Goal: Task Accomplishment & Management: Use online tool/utility

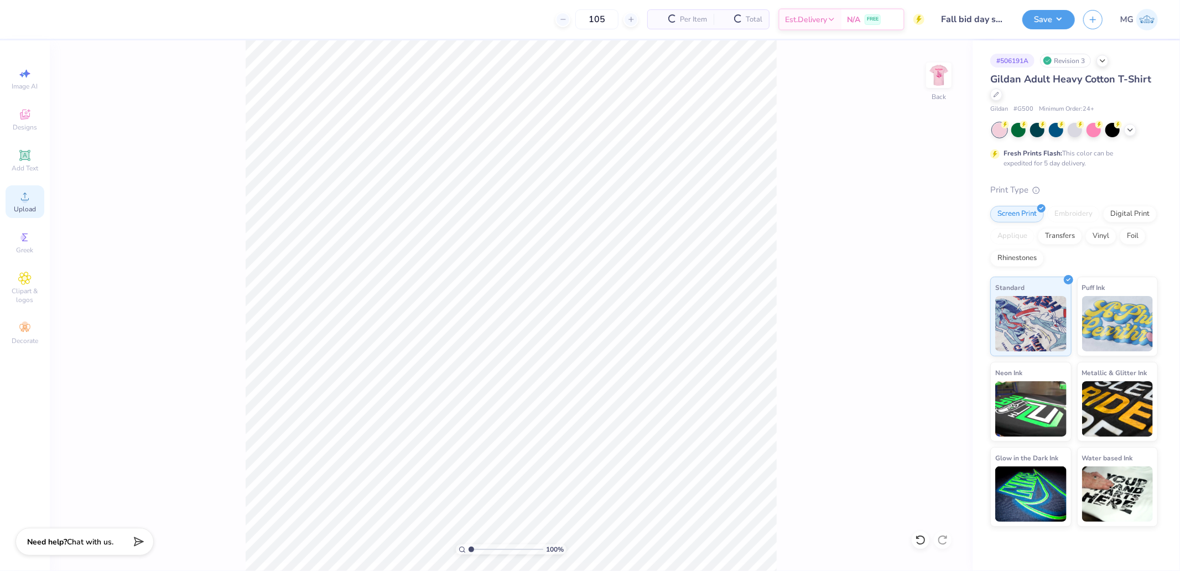
click at [31, 197] on icon at bounding box center [24, 196] width 13 height 13
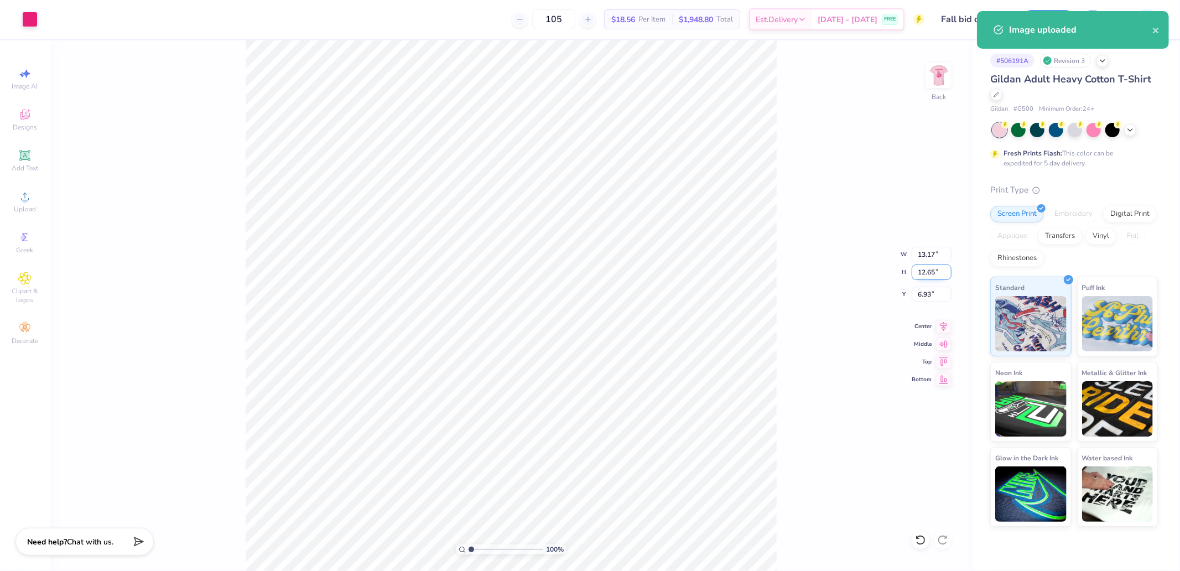
click at [925, 273] on input "12.65" at bounding box center [931, 271] width 40 height 15
type input "4"
type input "4.17"
type input "4.00"
type input "11.25"
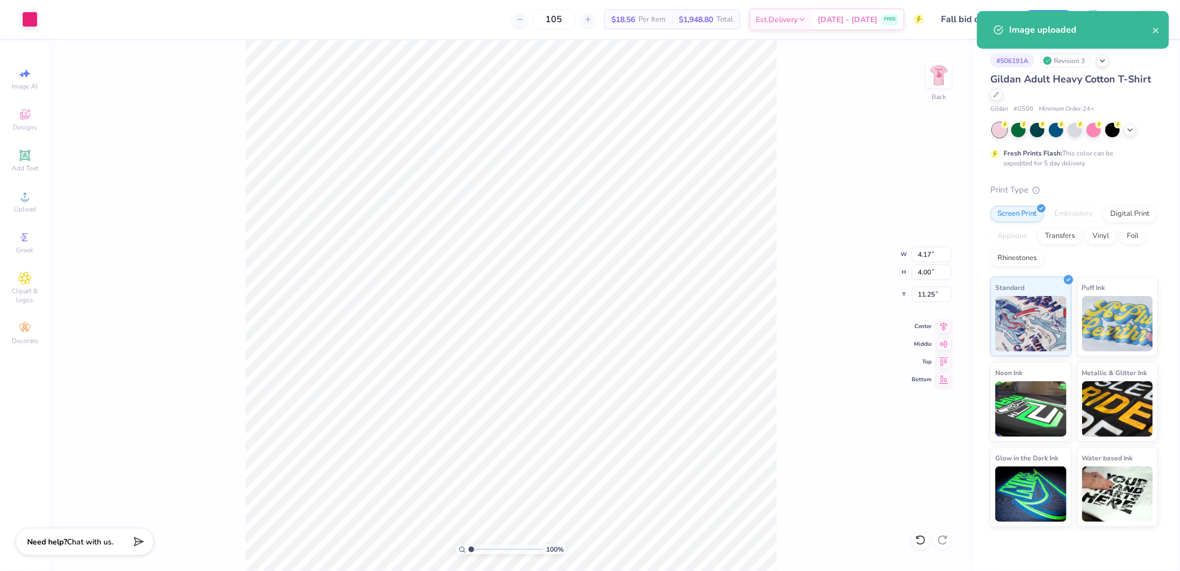
click at [933, 309] on div "100 % Back W 4.17 4.17 " H 4.00 4.00 " Y 11.25 11.25 " Center Middle Top Bottom" at bounding box center [511, 305] width 923 height 530
click at [931, 296] on div "100 % Back" at bounding box center [511, 305] width 923 height 530
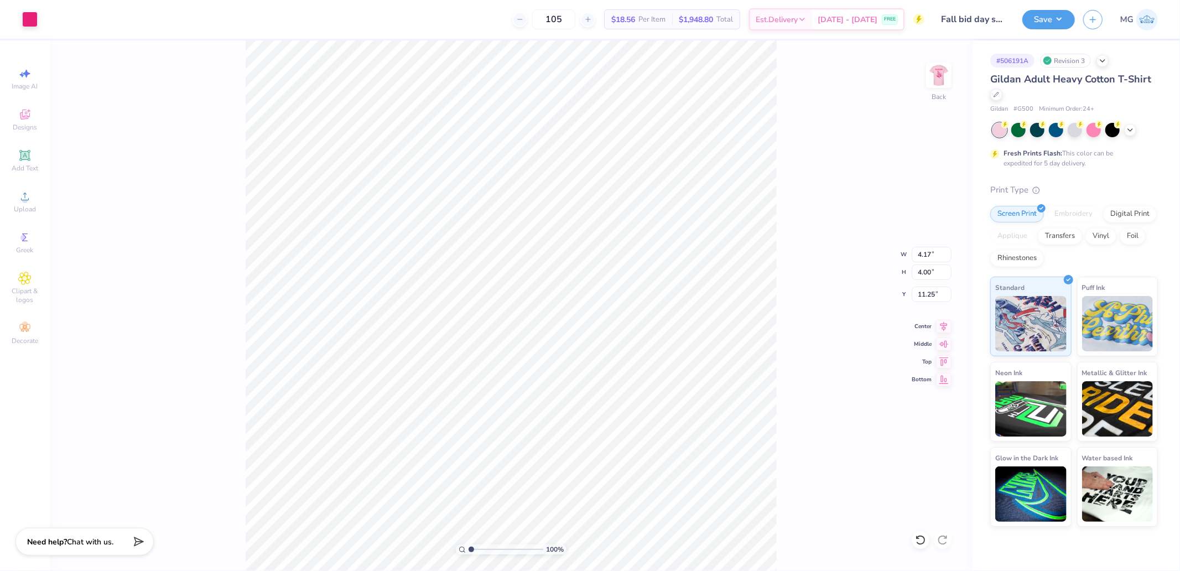
type input "3.00"
click at [927, 250] on input "4.17" at bounding box center [931, 254] width 40 height 15
type input "4.00"
type input "3.84"
type input "3.08"
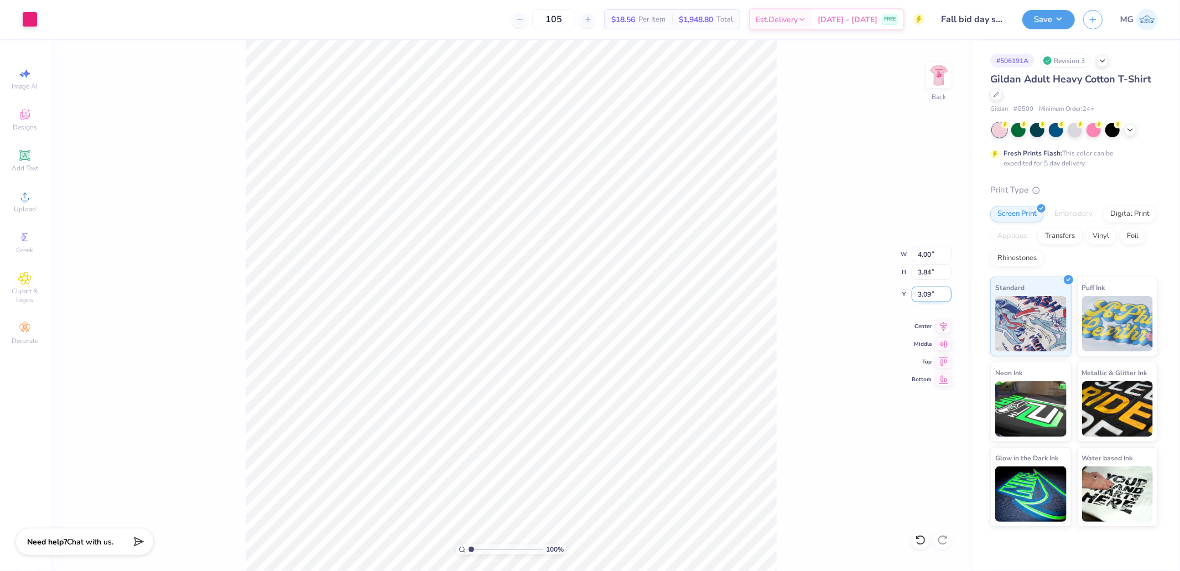
click at [944, 292] on input "3.09" at bounding box center [931, 294] width 40 height 15
type input "3.00"
click at [947, 86] on img at bounding box center [938, 75] width 44 height 44
click at [20, 237] on icon at bounding box center [24, 237] width 13 height 13
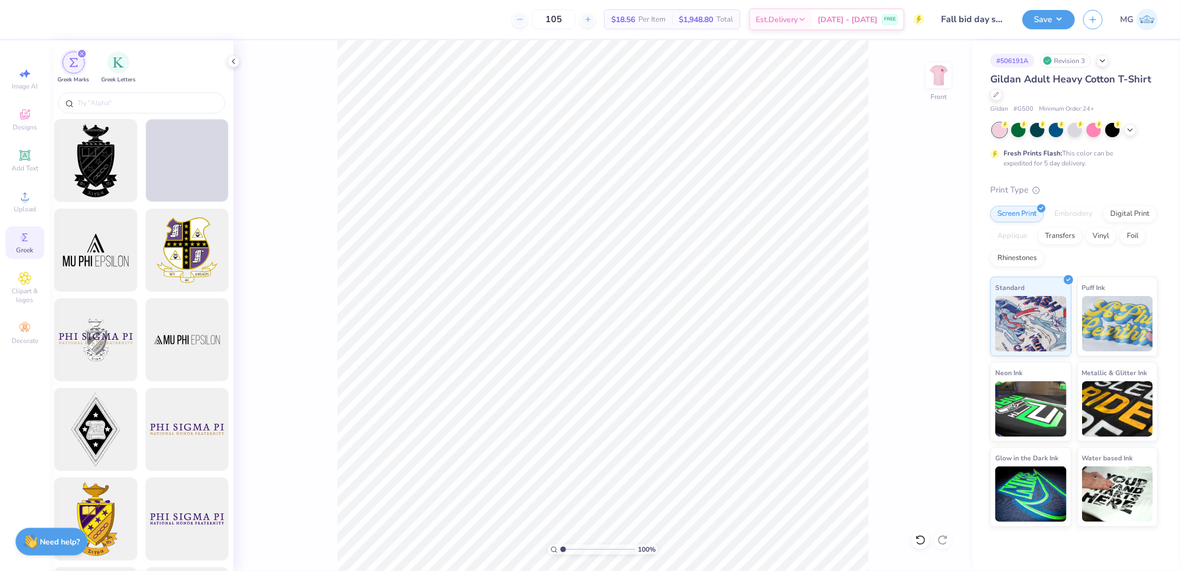
click at [79, 53] on div "filter for Greek Marks" at bounding box center [82, 54] width 10 height 10
click at [82, 50] on div "filter for Greek Marks" at bounding box center [82, 54] width 10 height 10
click at [84, 53] on icon "filter for Greek Marks" at bounding box center [82, 53] width 4 height 4
click at [23, 197] on icon at bounding box center [24, 196] width 13 height 13
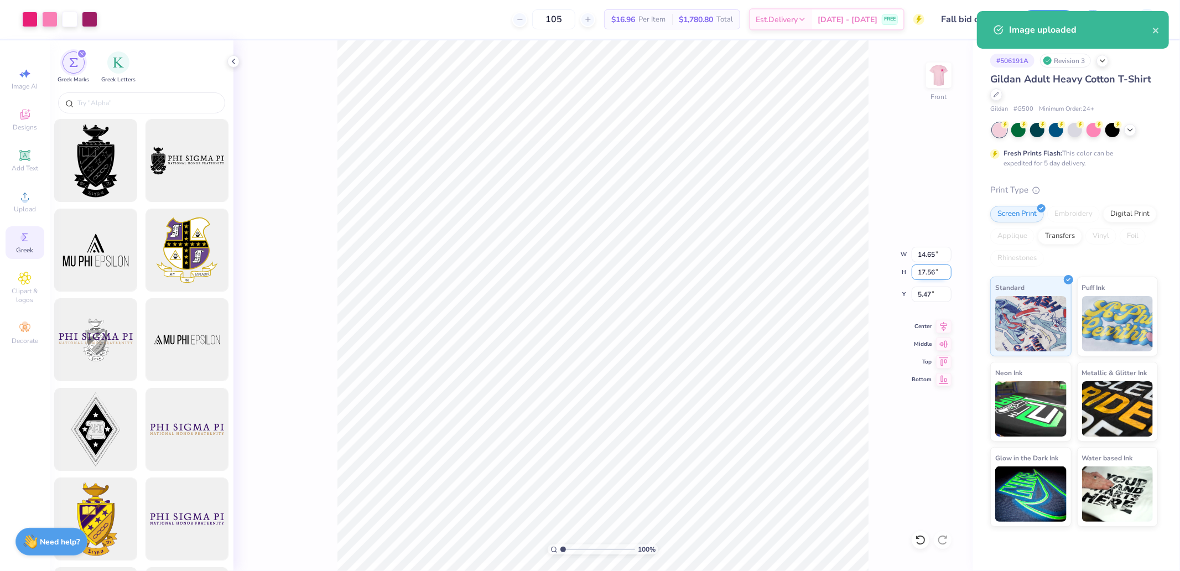
click at [935, 273] on input "17.56" at bounding box center [931, 271] width 40 height 15
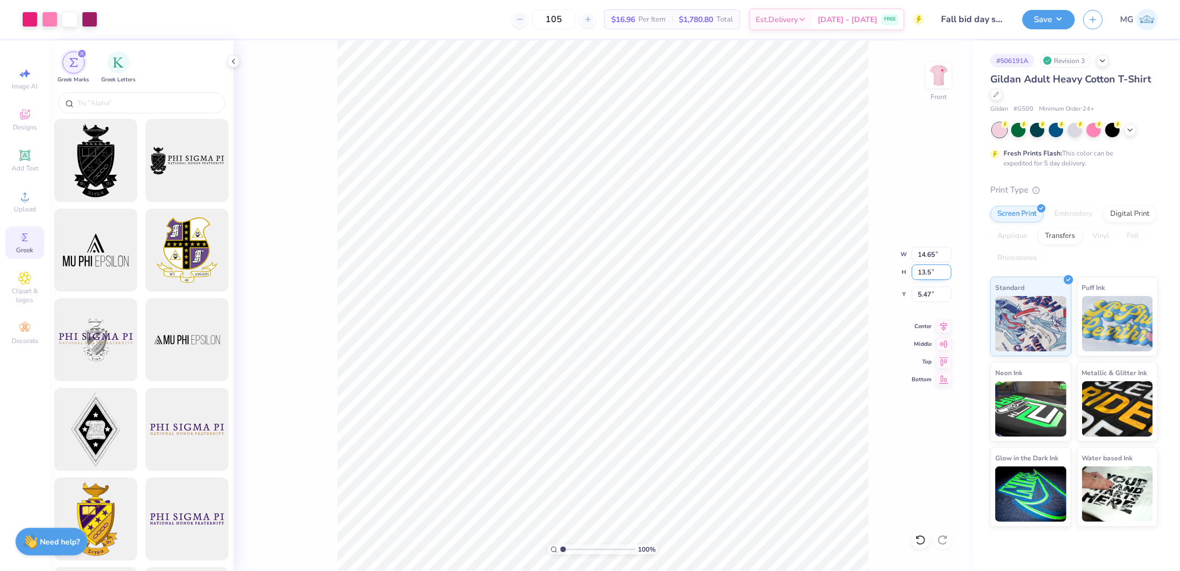
type input "13.5"
type input "11.26"
type input "13.50"
click at [942, 363] on icon at bounding box center [943, 360] width 9 height 8
click at [935, 289] on input "0.50" at bounding box center [931, 294] width 40 height 15
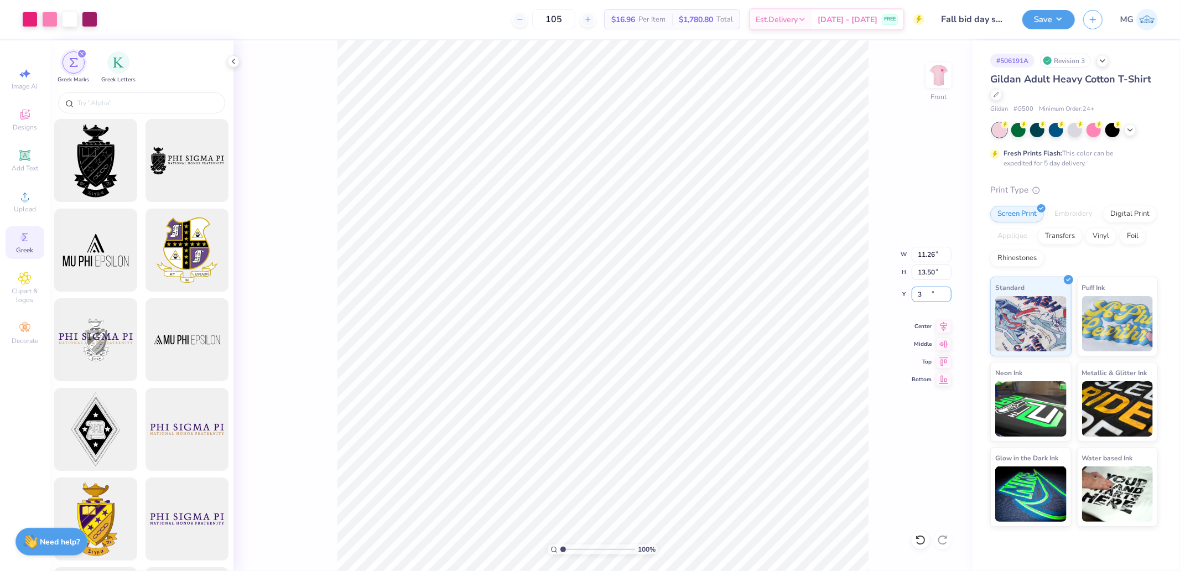
type input "3.00"
click at [233, 61] on polyline at bounding box center [233, 61] width 2 height 4
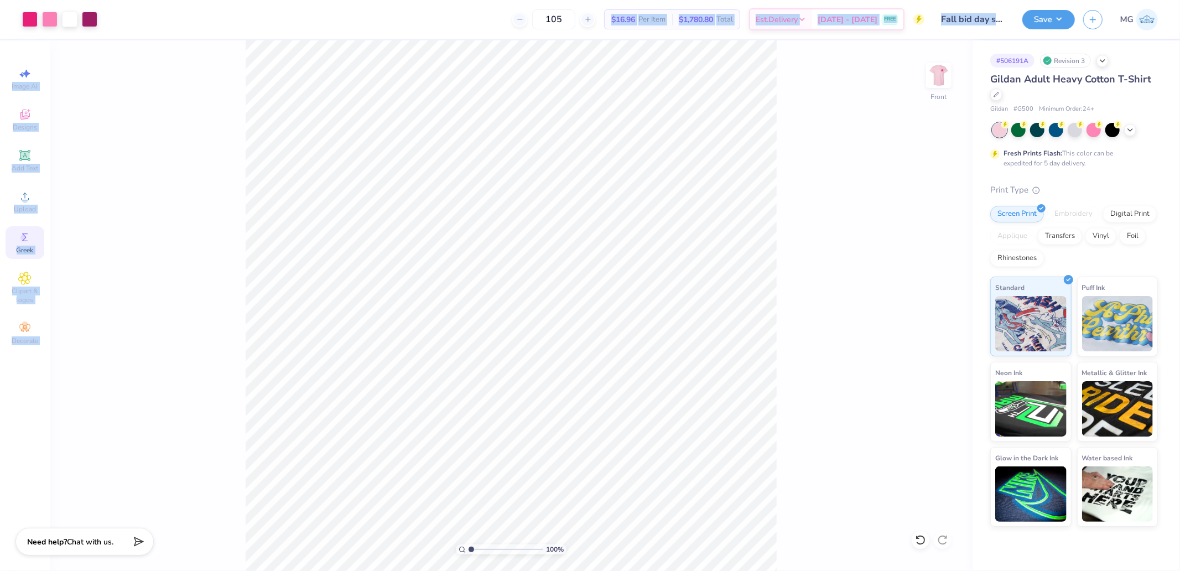
drag, startPoint x: 352, startPoint y: 30, endPoint x: 791, endPoint y: 492, distance: 637.3
click at [793, 494] on div "Art colors 105 $16.96 Per Item $1,780.80 Total Est. Delivery [DATE] - [DATE] FR…" at bounding box center [590, 285] width 1180 height 571
click at [1018, 17] on div "Art colors 105 $16.96 Per Item $1,780.80 Total Est. Delivery [DATE] - [DATE] FR…" at bounding box center [590, 19] width 1180 height 39
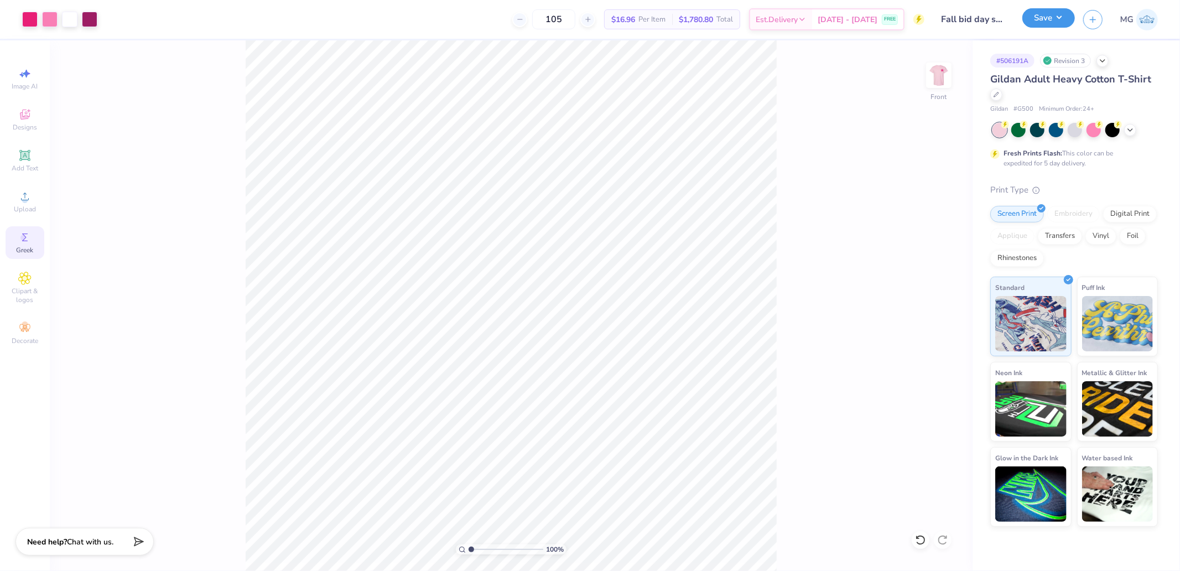
click at [1029, 18] on button "Save" at bounding box center [1048, 17] width 53 height 19
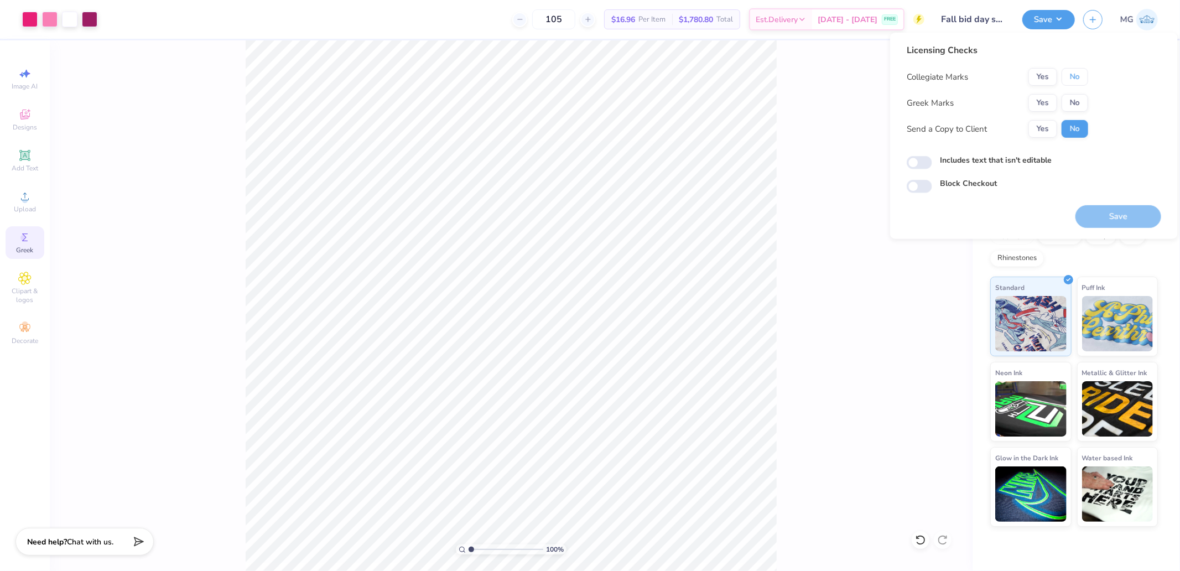
drag, startPoint x: 1072, startPoint y: 85, endPoint x: 1064, endPoint y: 90, distance: 9.5
click at [1066, 88] on div "Collegiate Marks Yes No Greek Marks Yes No Send a Copy to Client Yes No" at bounding box center [997, 103] width 181 height 70
click at [1044, 106] on button "Yes" at bounding box center [1042, 103] width 29 height 18
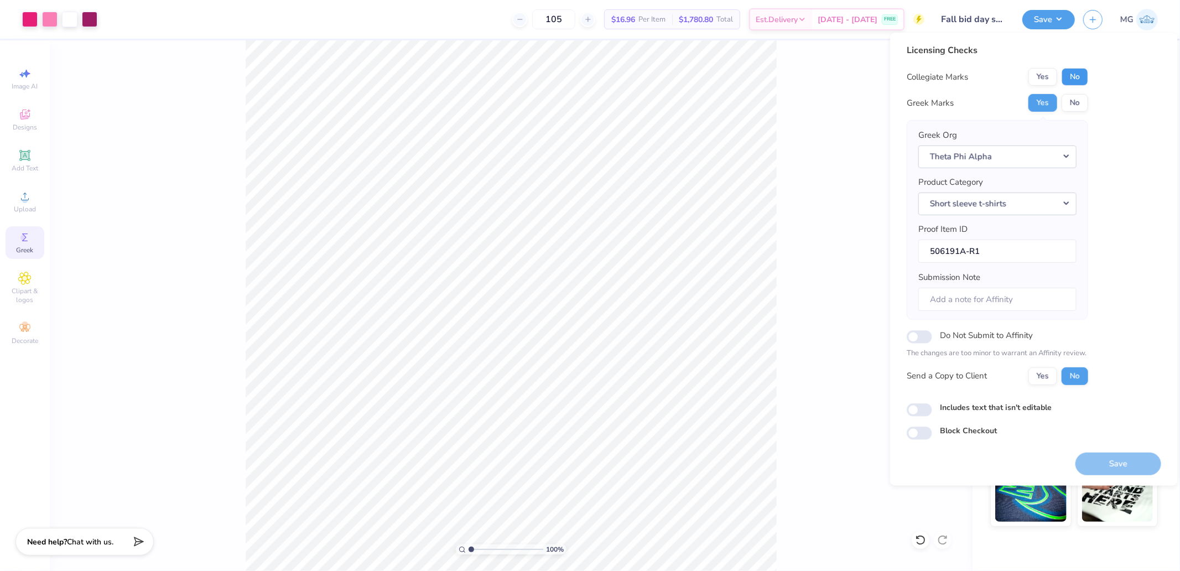
click at [1073, 70] on button "No" at bounding box center [1074, 77] width 27 height 18
click at [1107, 465] on button "Save" at bounding box center [1118, 463] width 86 height 23
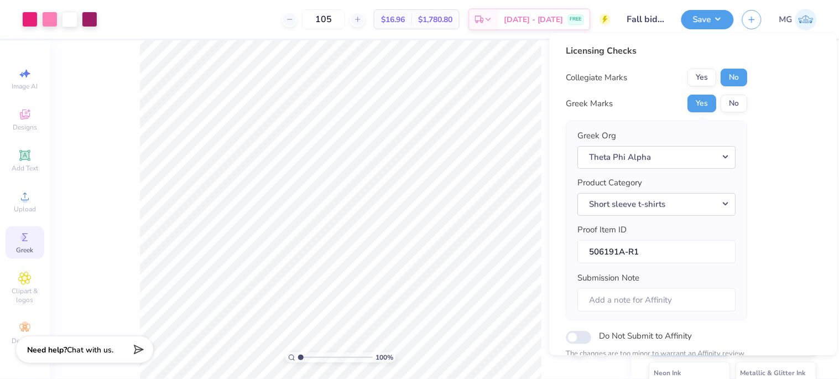
scroll to position [131, 0]
